Goal: Complete application form

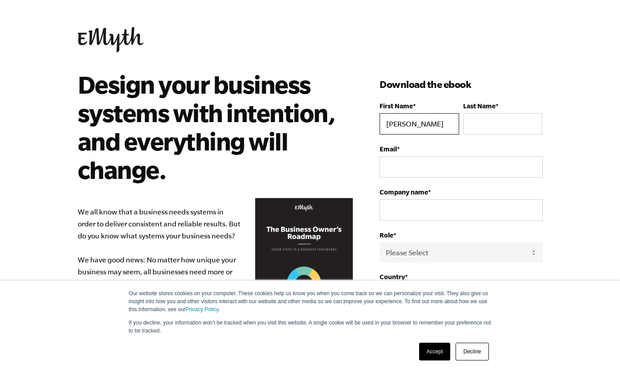
type input "[PERSON_NAME]"
type input "danbraces@gmail.com"
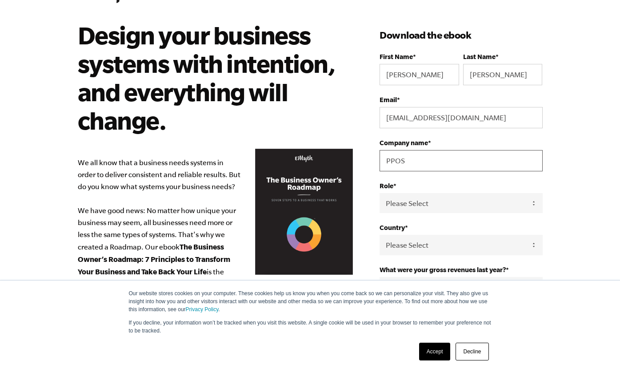
scroll to position [104, 0]
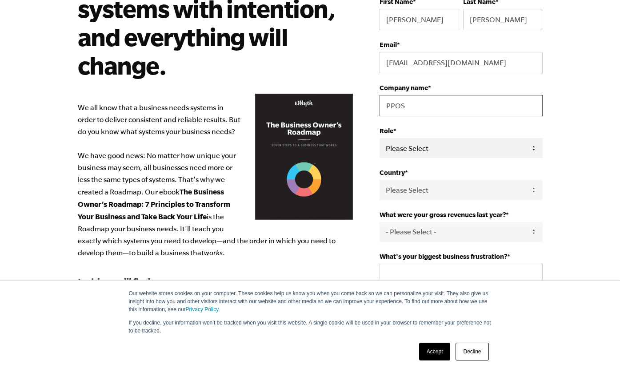
type input "PPOS"
select select "Owner"
select select "United States"
select select "2.5-5M"
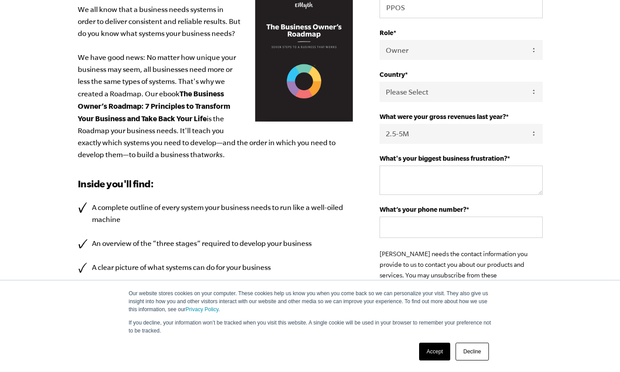
scroll to position [204, 0]
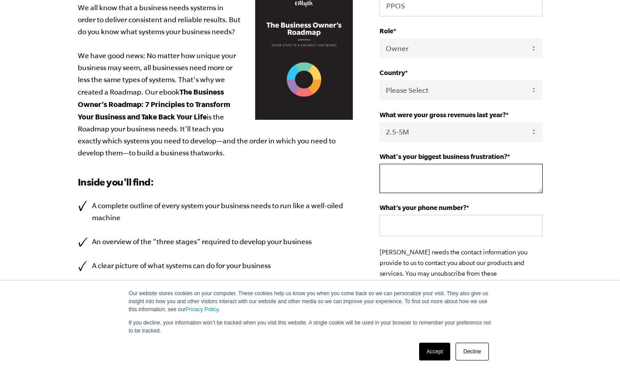
click at [490, 180] on textarea "What's your biggest business frustration? *" at bounding box center [461, 178] width 163 height 29
type textarea "staff educatin"
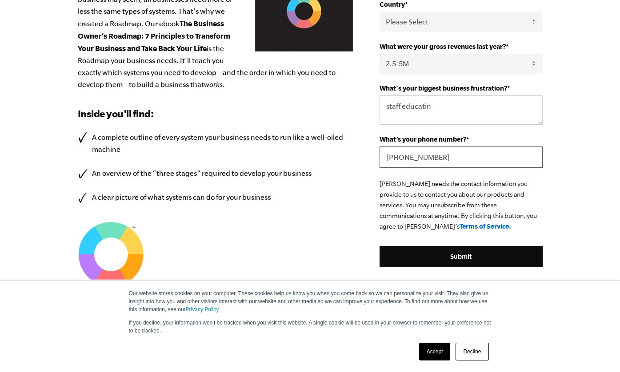
scroll to position [351, 0]
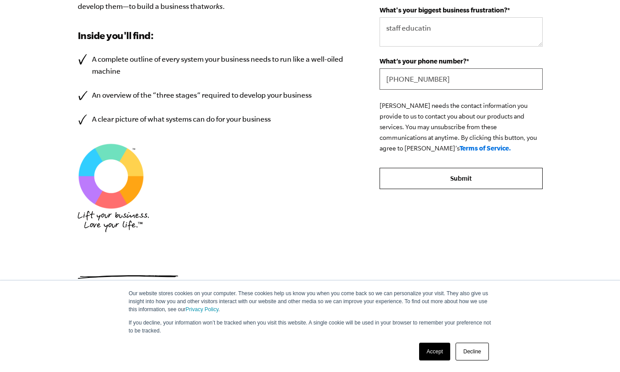
type input "480-490-7848"
click at [445, 178] on input "Submit" at bounding box center [461, 178] width 163 height 21
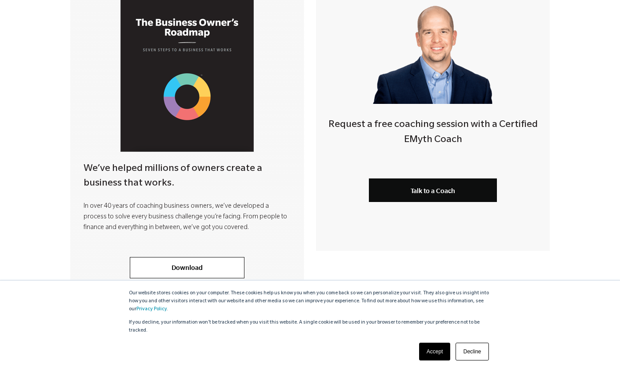
scroll to position [241, 0]
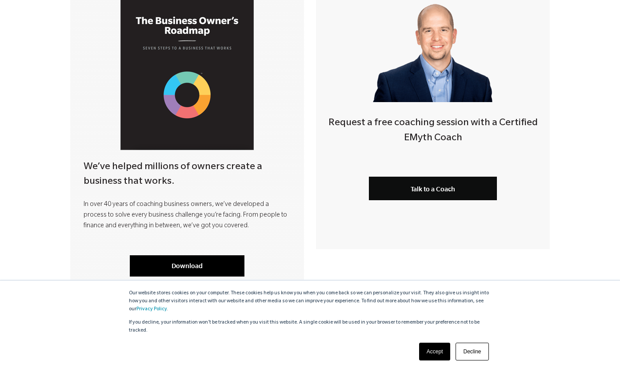
click at [184, 264] on link "Download" at bounding box center [187, 266] width 115 height 21
